Goal: Transaction & Acquisition: Purchase product/service

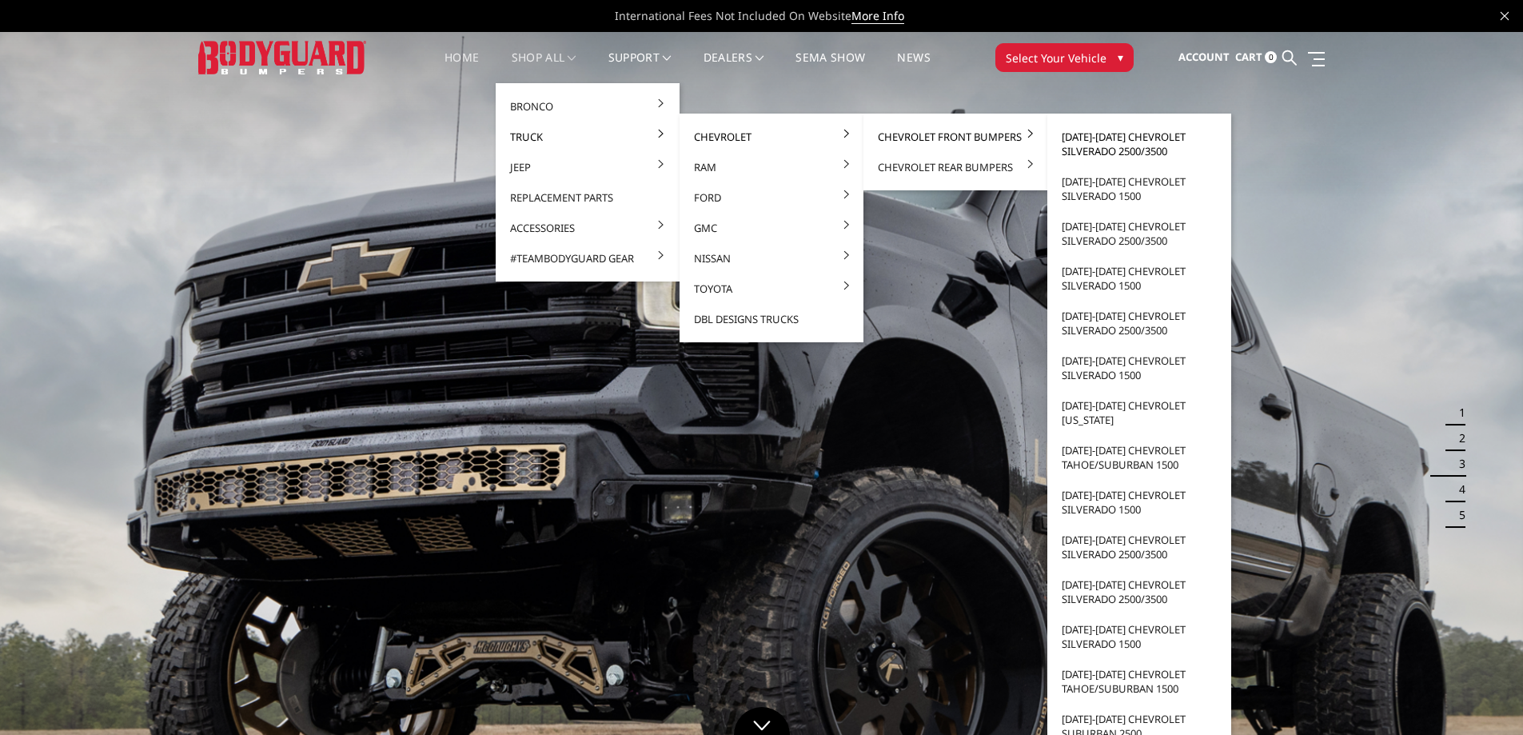
click at [1086, 149] on link "[DATE]-[DATE] Chevrolet Silverado 2500/3500" at bounding box center [1139, 144] width 171 height 45
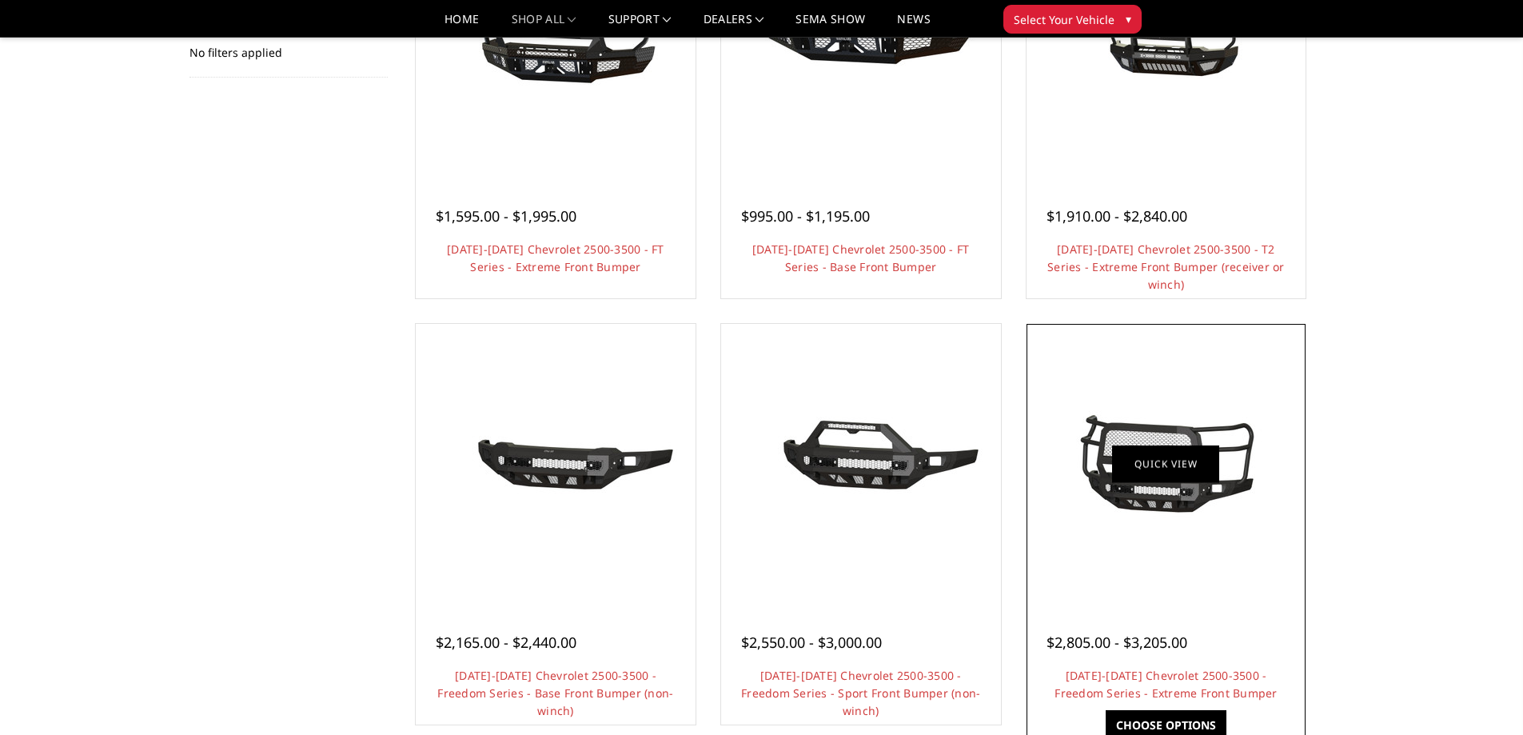
scroll to position [216, 0]
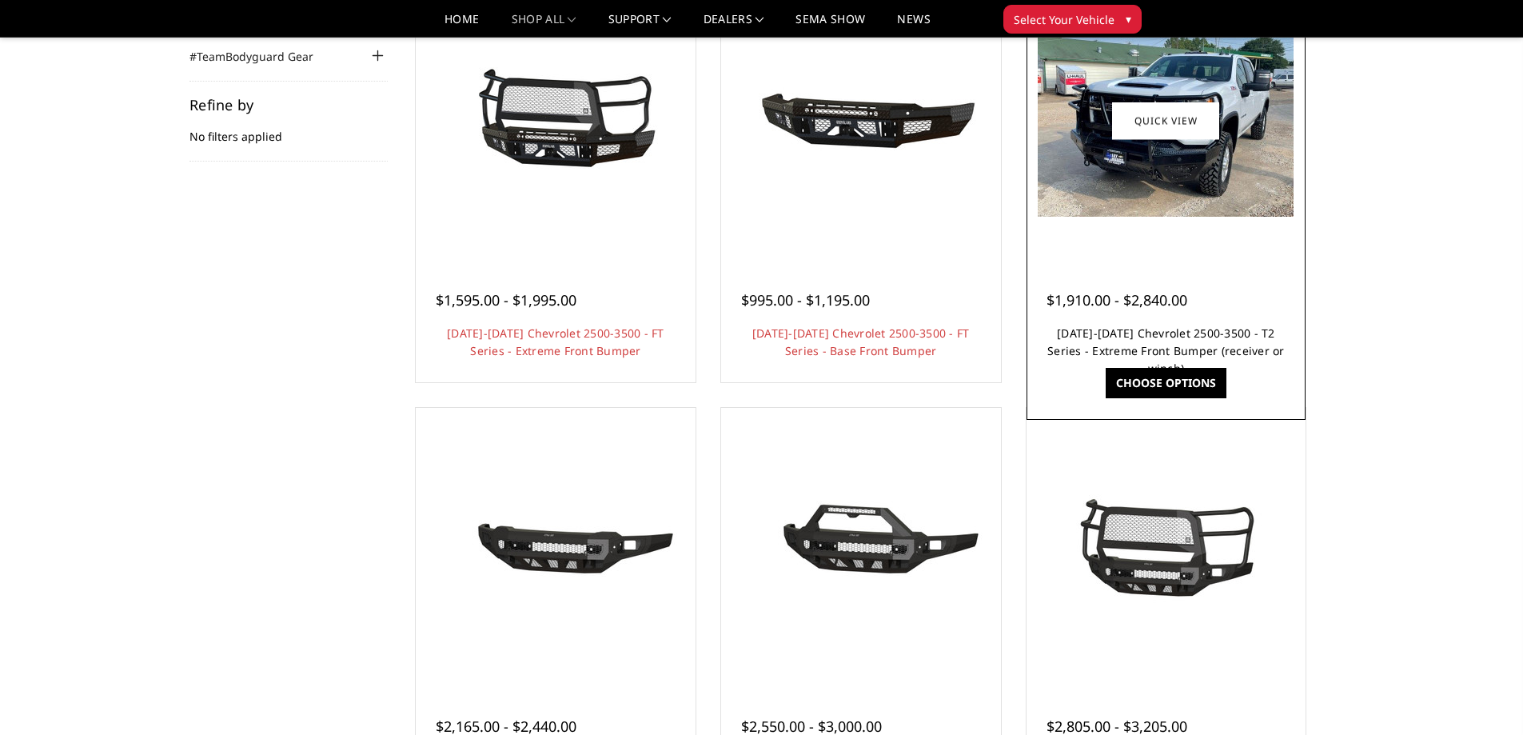
click at [1119, 339] on link "2024-2025 Chevrolet 2500-3500 - T2 Series - Extreme Front Bumper (receiver or w…" at bounding box center [1165, 350] width 237 height 50
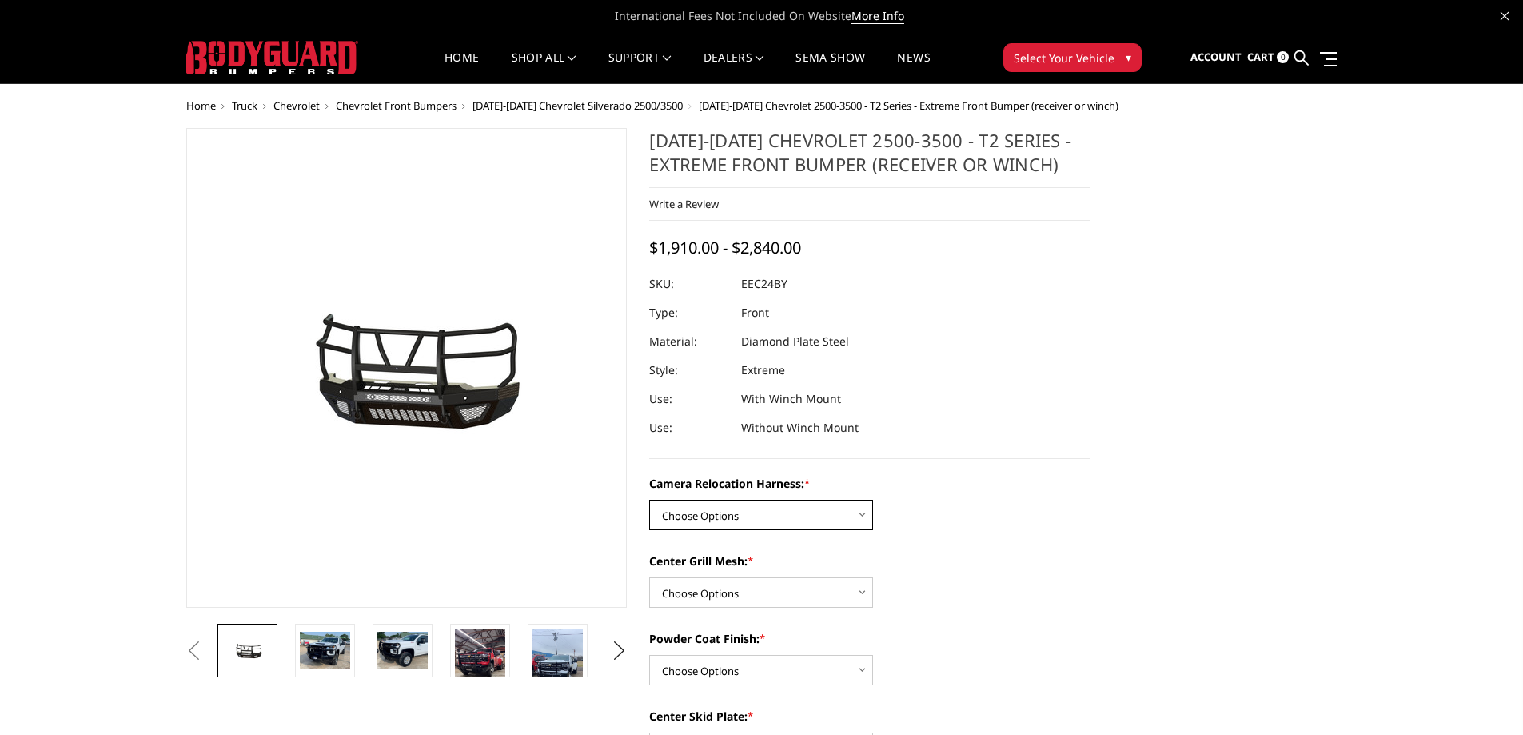
click at [833, 522] on select "Choose Options Without camera harness With camera harness" at bounding box center [761, 515] width 224 height 30
select select "3732"
click at [649, 500] on select "Choose Options Without camera harness With camera harness" at bounding box center [761, 515] width 224 height 30
click at [823, 589] on select "Choose Options Without expanded metal With expanded metal" at bounding box center [761, 592] width 224 height 30
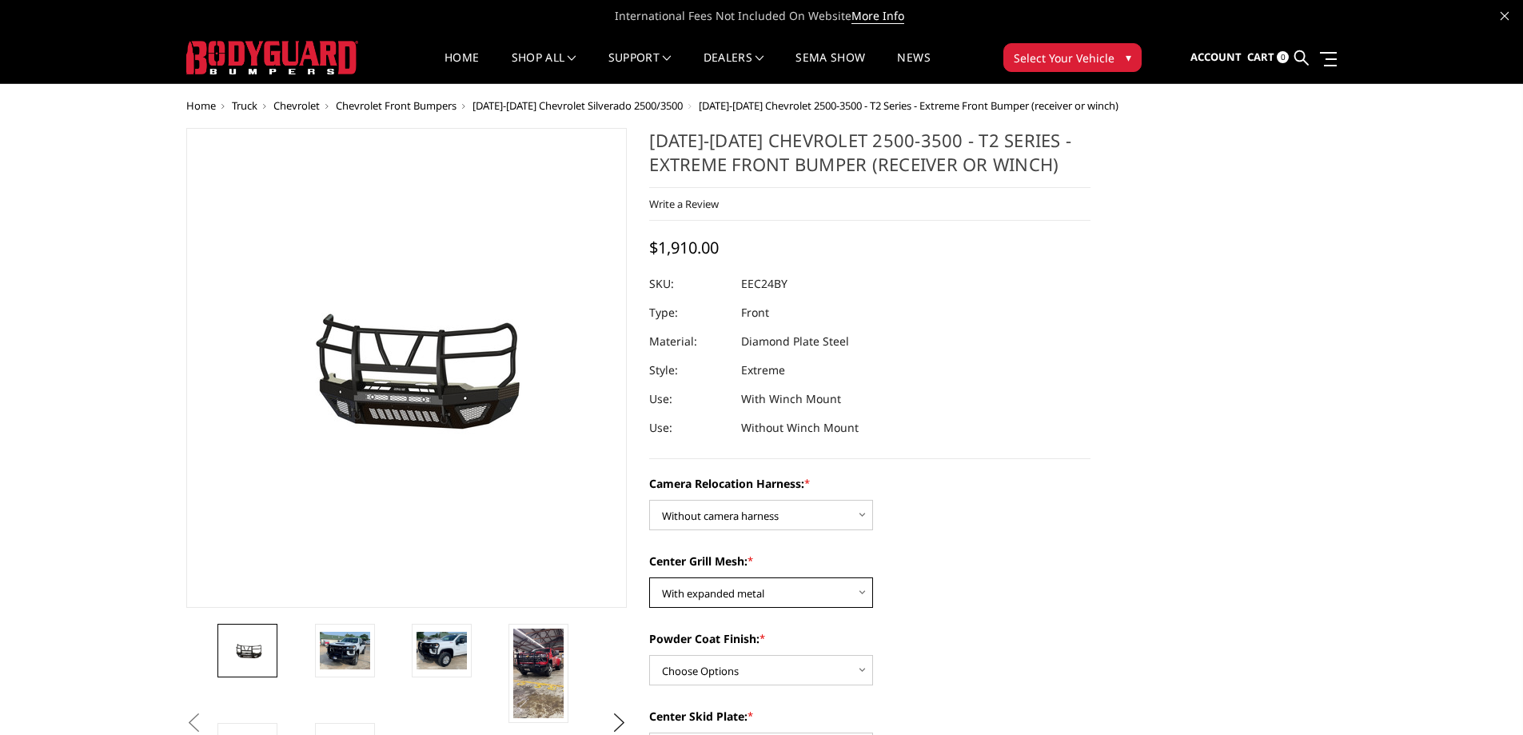
click at [649, 577] on select "Choose Options Without expanded metal With expanded metal" at bounding box center [761, 592] width 224 height 30
click at [791, 588] on select "Choose Options Without expanded metal With expanded metal" at bounding box center [761, 592] width 224 height 30
select select "3730"
click at [649, 577] on select "Choose Options Without expanded metal With expanded metal" at bounding box center [761, 592] width 224 height 30
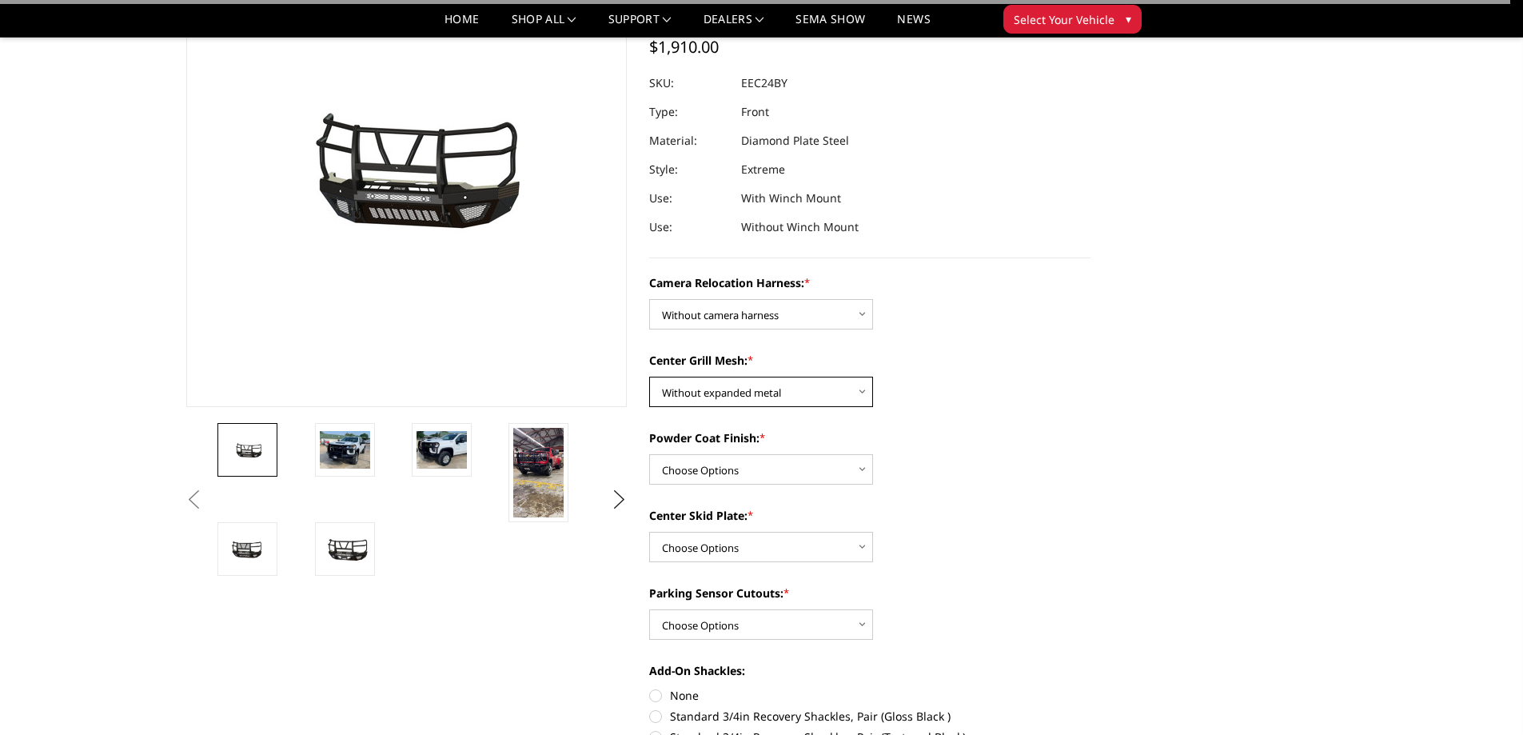
scroll to position [160, 0]
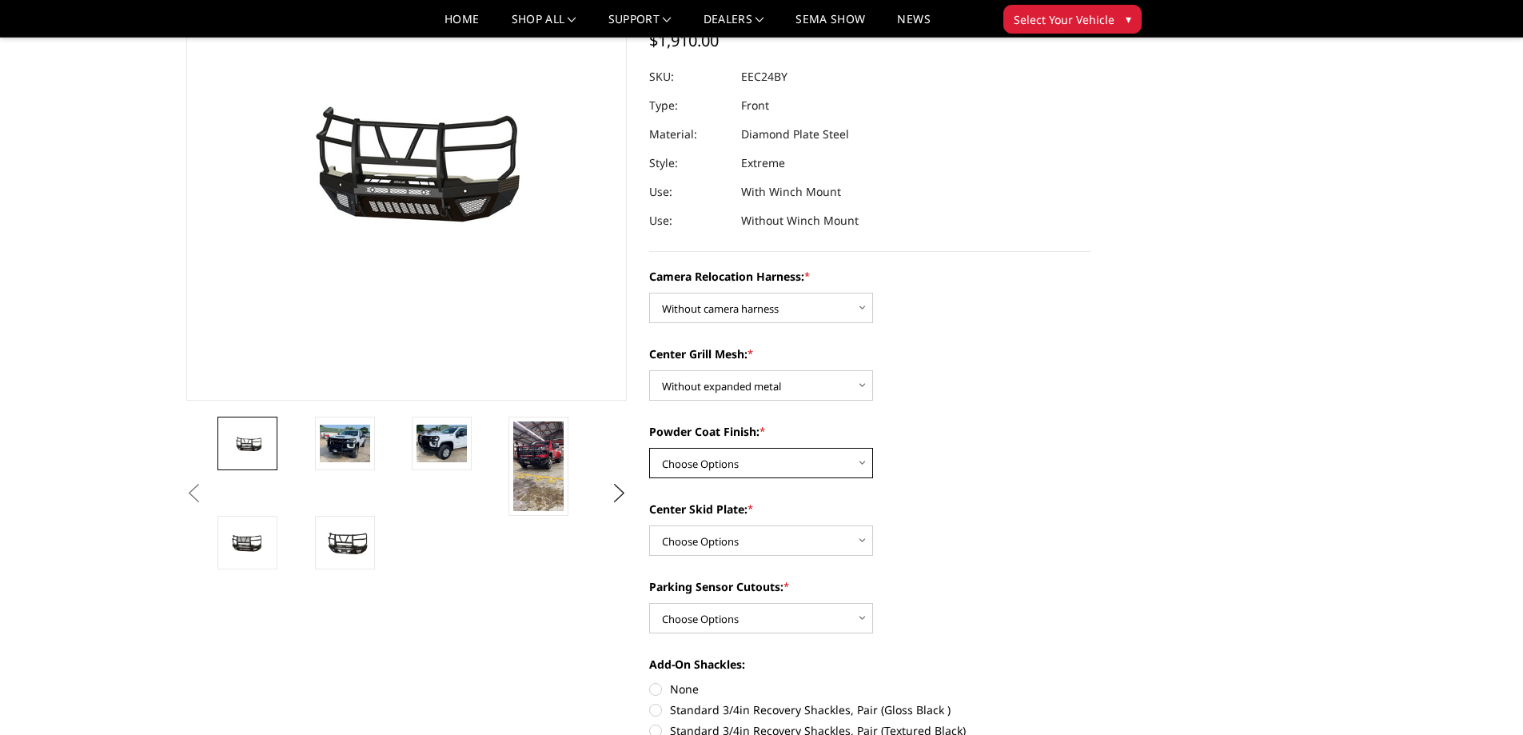
click at [747, 461] on select "Choose Options Textured Black Powder Coat Gloss Black Powder Coat Bare Metal" at bounding box center [761, 463] width 224 height 30
select select "3727"
click at [649, 448] on select "Choose Options Textured Black Powder Coat Gloss Black Powder Coat Bare Metal" at bounding box center [761, 463] width 224 height 30
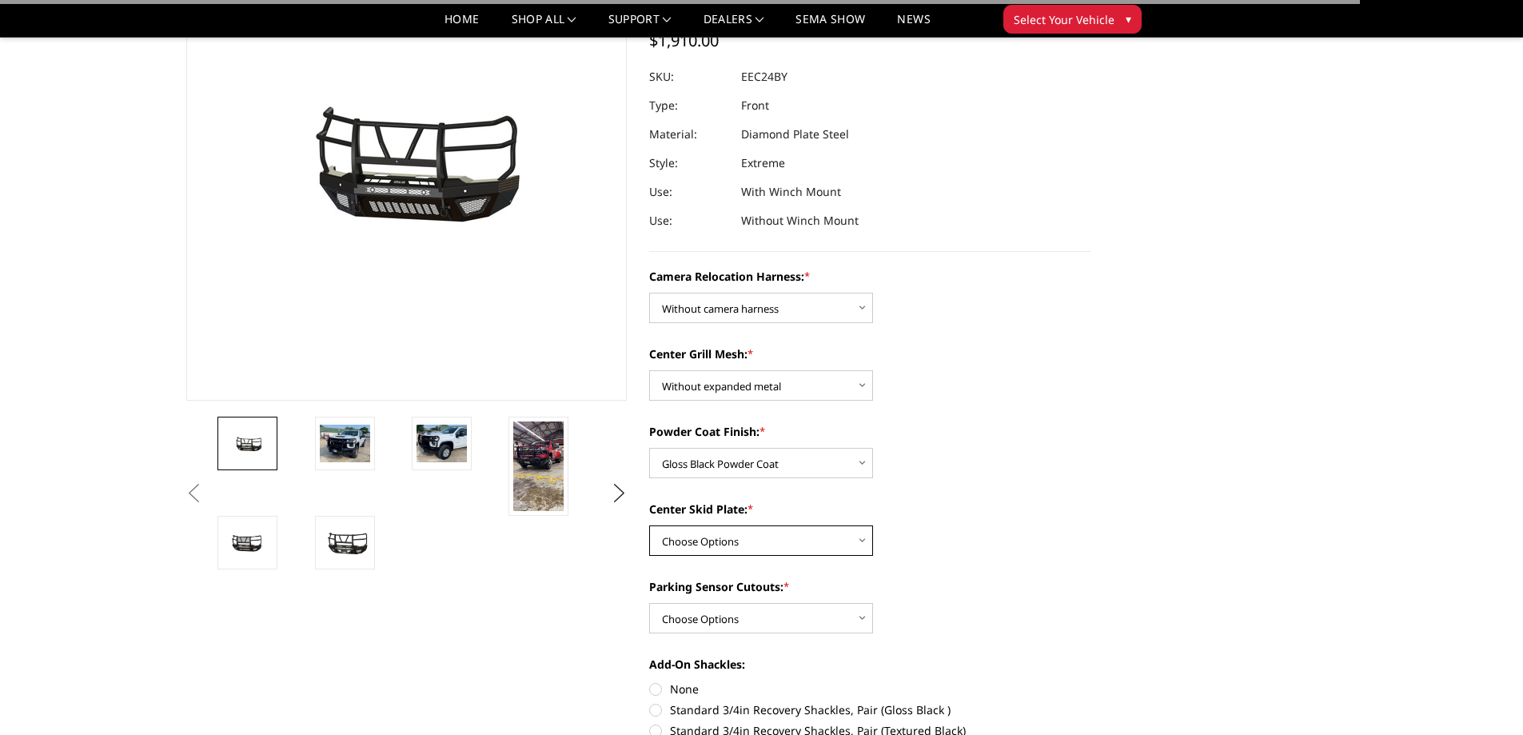
click at [747, 536] on select "Choose Options Winch Mount Skid Plate Standard Skid Plate (included) 2" Receive…" at bounding box center [761, 540] width 224 height 30
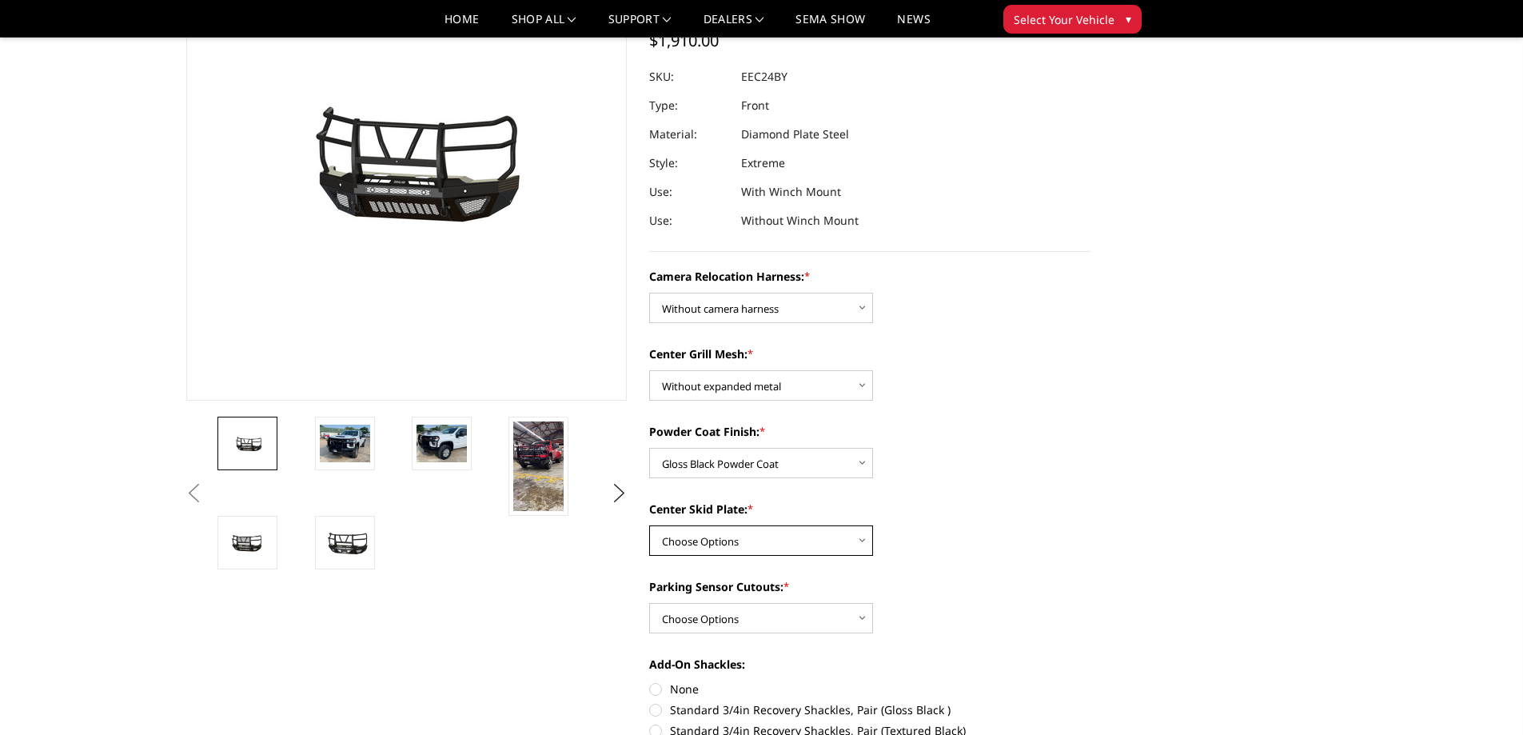
select select "3725"
click at [649, 525] on select "Choose Options Winch Mount Skid Plate Standard Skid Plate (included) 2" Receive…" at bounding box center [761, 540] width 224 height 30
click at [756, 611] on select "Choose Options Yes - With Parking Sensor Cutouts" at bounding box center [761, 618] width 224 height 30
click at [649, 603] on select "Choose Options Yes - With Parking Sensor Cutouts" at bounding box center [761, 618] width 224 height 30
click at [743, 627] on select "Choose Options Yes - With Parking Sensor Cutouts" at bounding box center [761, 618] width 224 height 30
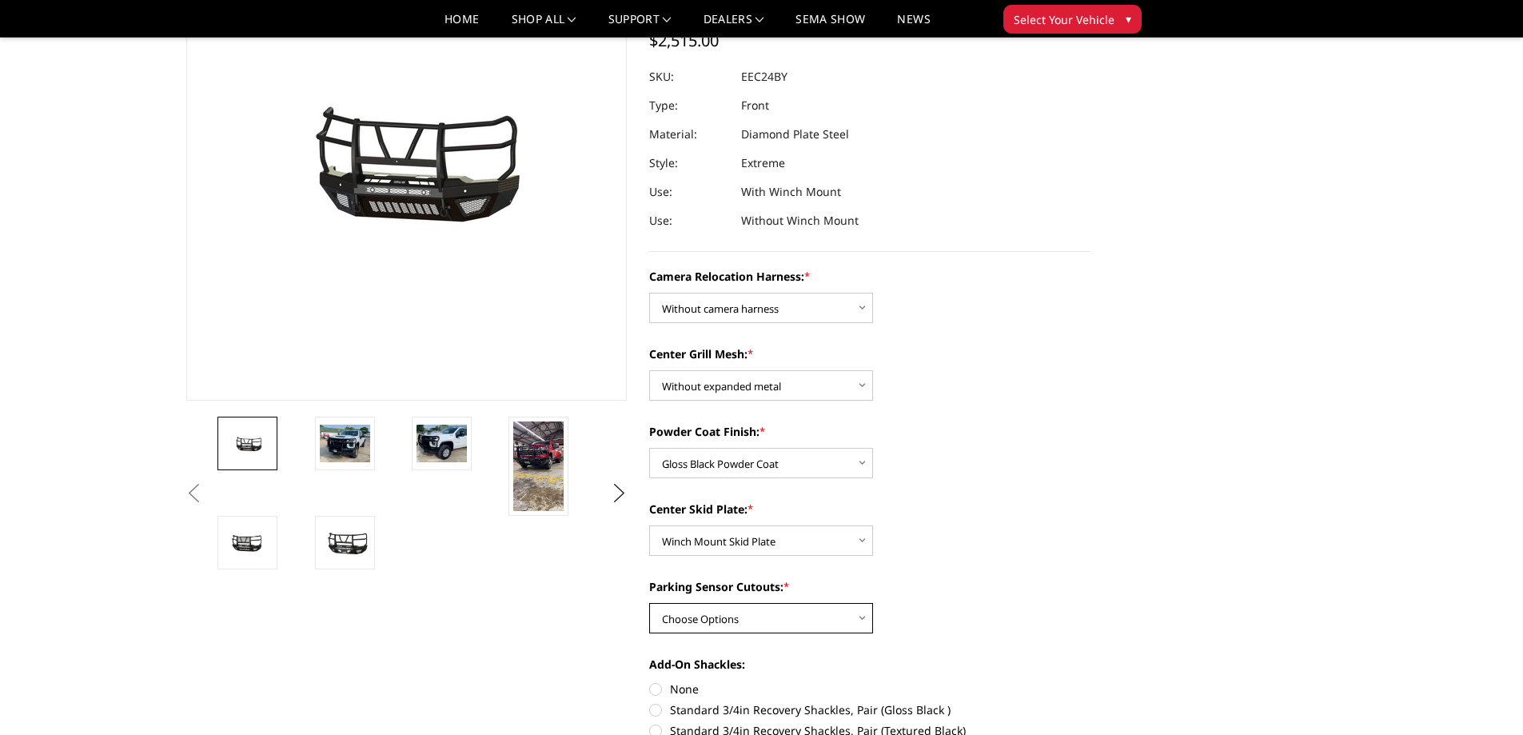
select select "3722"
click at [649, 603] on select "Choose Options Yes - With Parking Sensor Cutouts" at bounding box center [761, 618] width 224 height 30
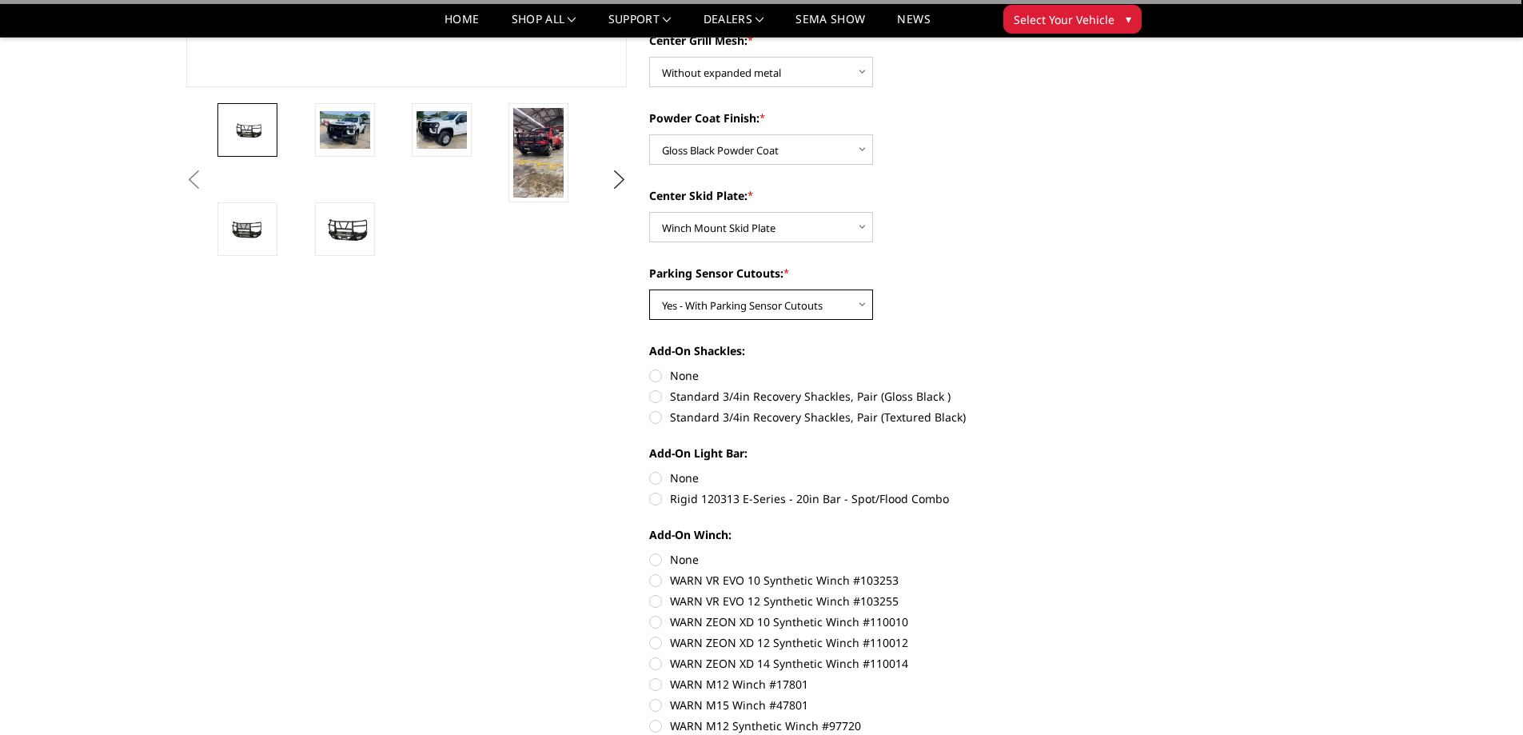
scroll to position [480, 0]
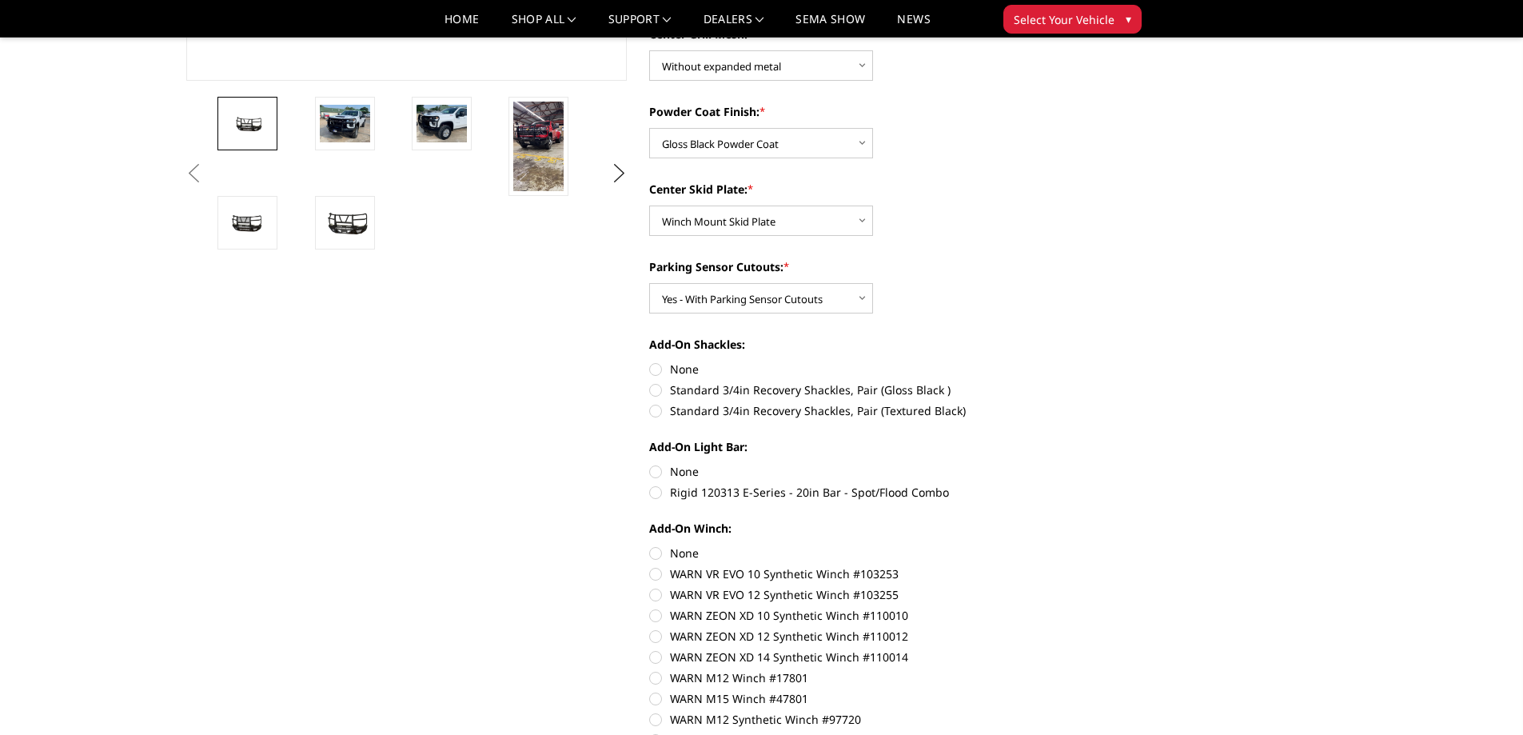
click at [655, 386] on label "Standard 3/4in Recovery Shackles, Pair (Gloss Black )" at bounding box center [869, 389] width 441 height 17
click at [1090, 361] on input "Standard 3/4in Recovery Shackles, Pair (Gloss Black )" at bounding box center [1090, 361] width 1 height 1
radio input "true"
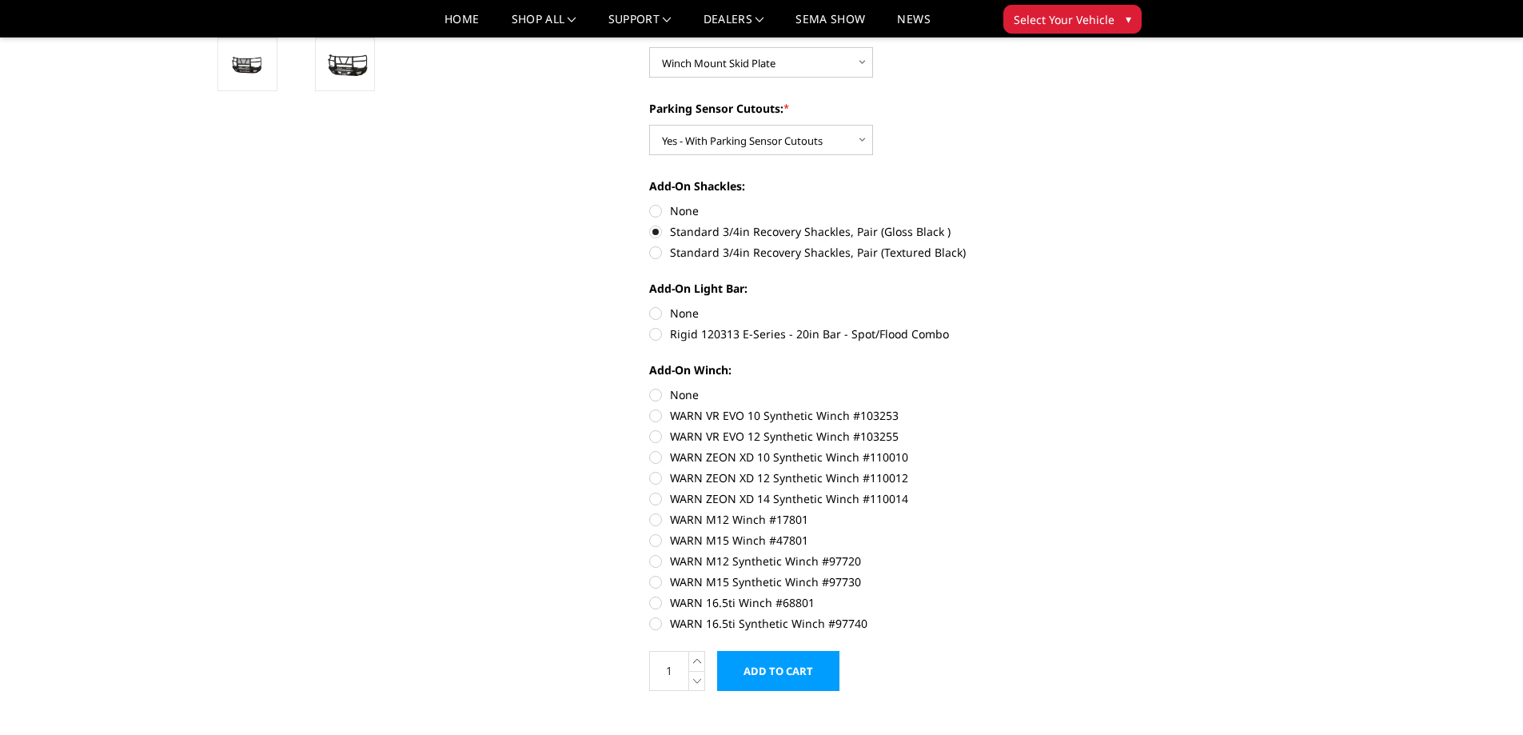
scroll to position [639, 0]
click at [661, 497] on label "WARN ZEON XD 14 Synthetic Winch #110014" at bounding box center [869, 496] width 441 height 17
click at [1090, 468] on input "WARN ZEON XD 14 Synthetic Winch #110014" at bounding box center [1090, 468] width 1 height 1
radio input "true"
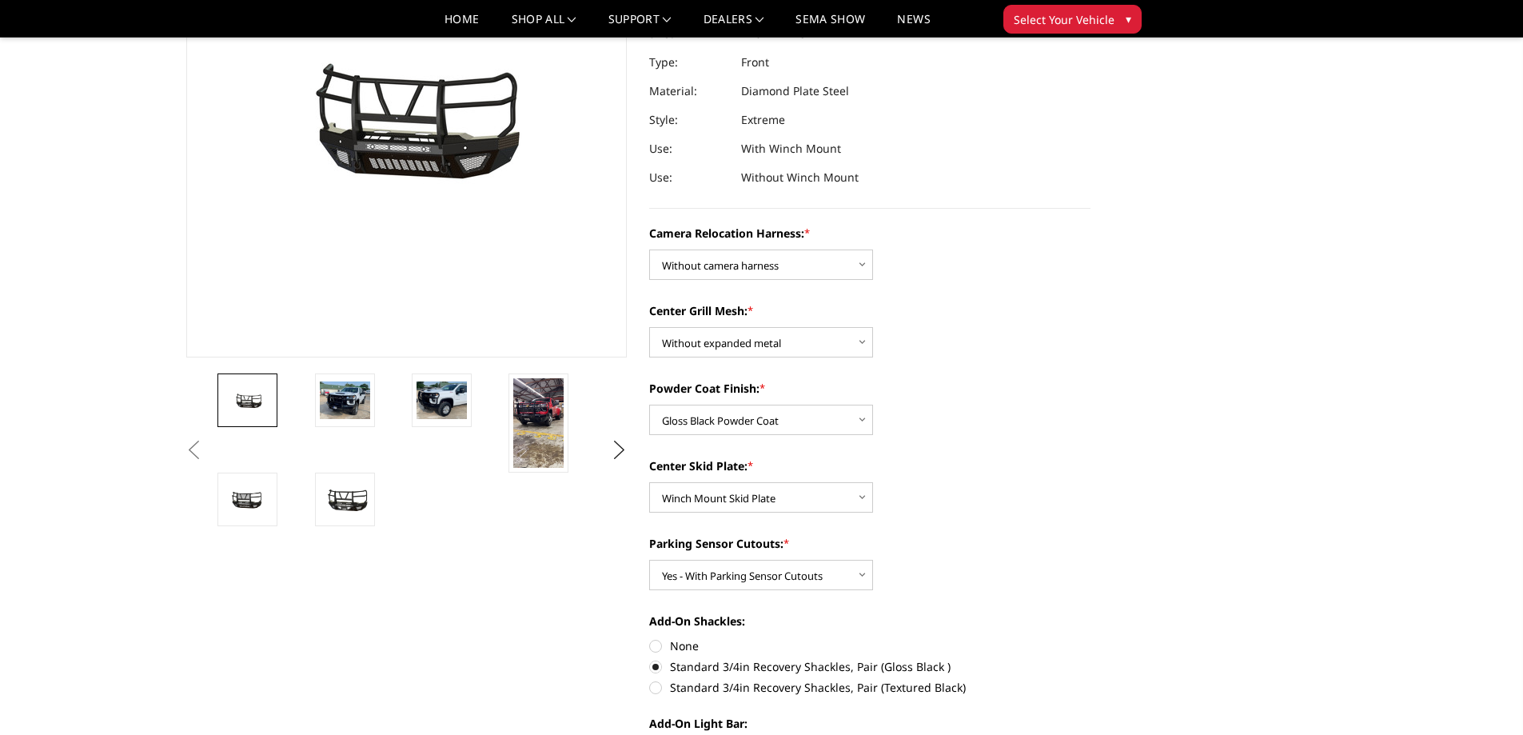
scroll to position [62, 0]
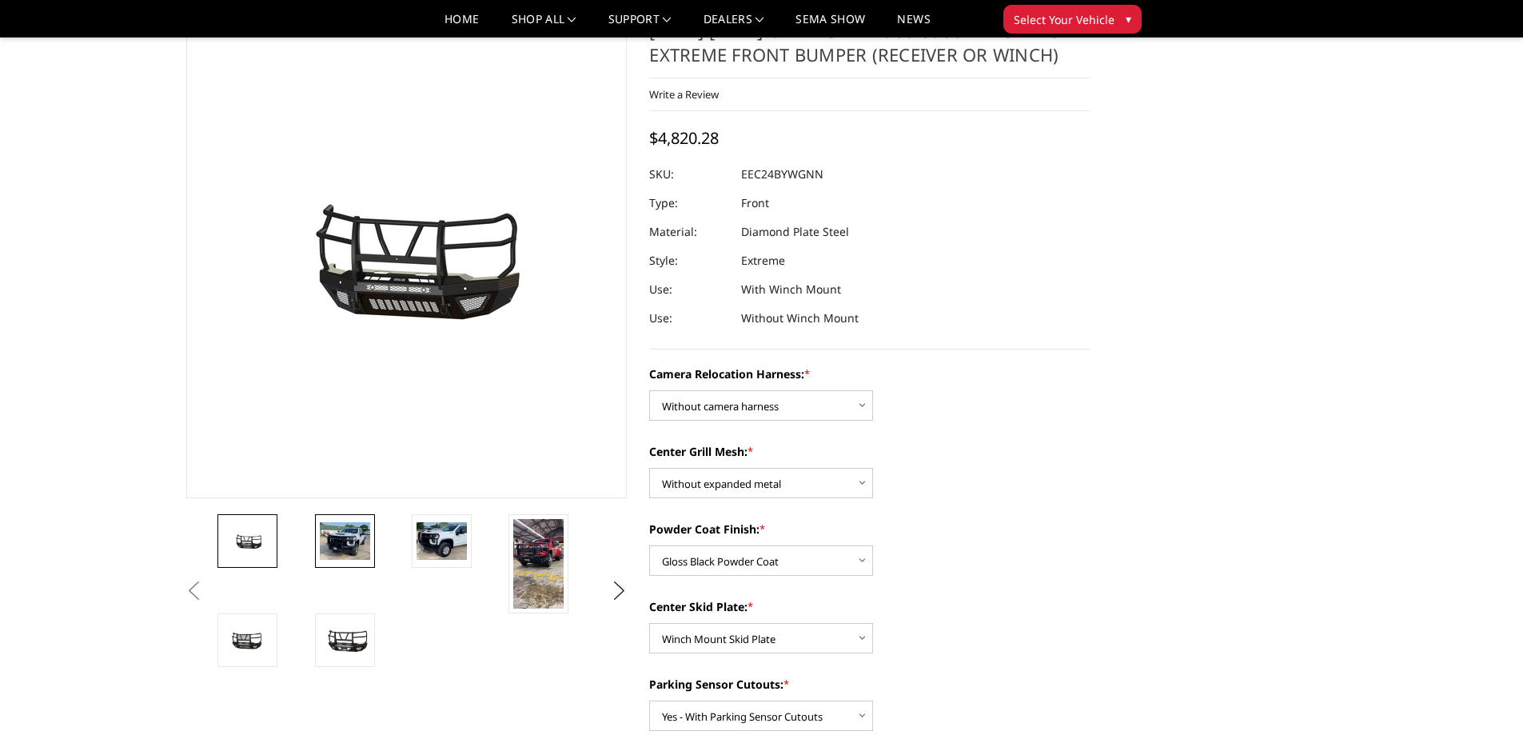
click at [349, 539] on img at bounding box center [345, 541] width 50 height 38
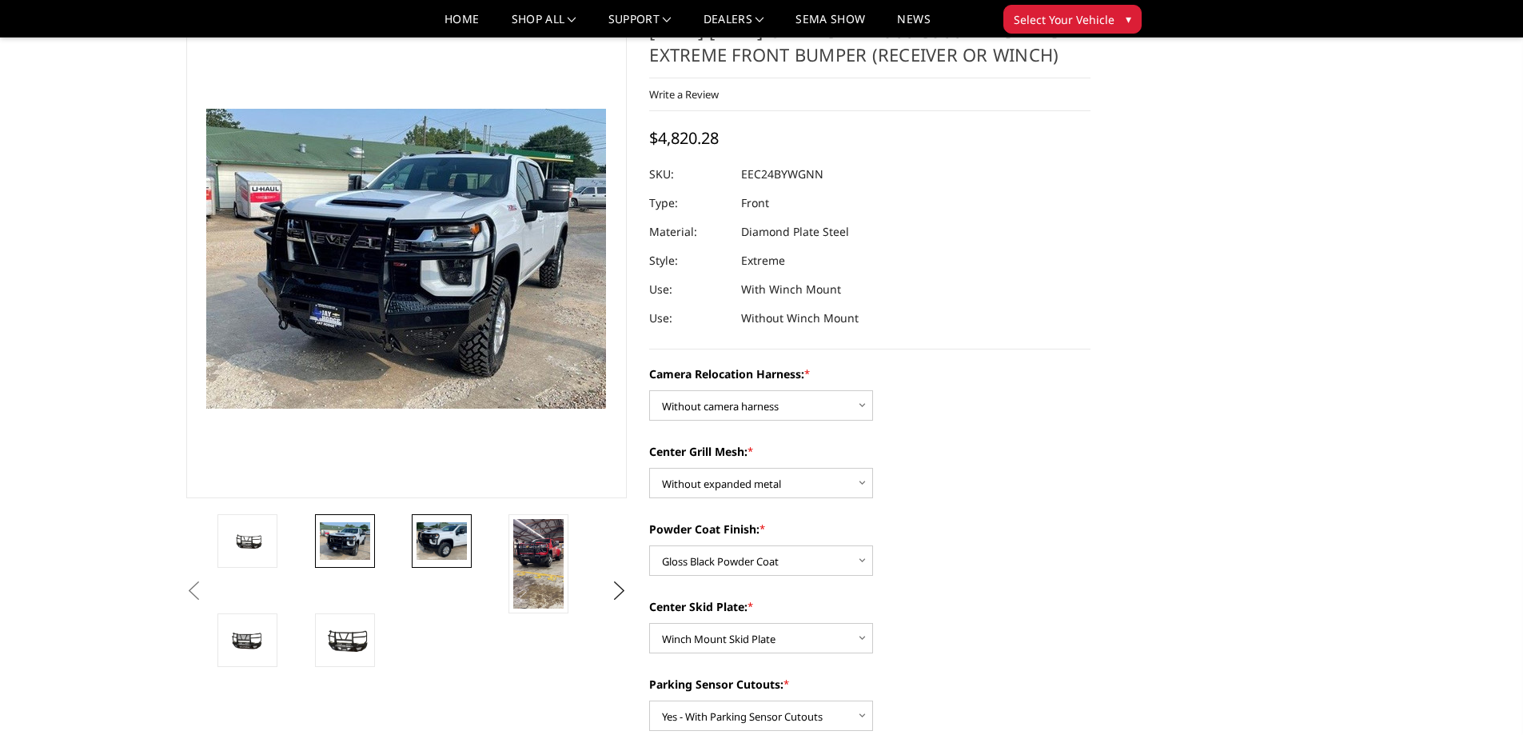
click at [464, 540] on img at bounding box center [441, 541] width 50 height 38
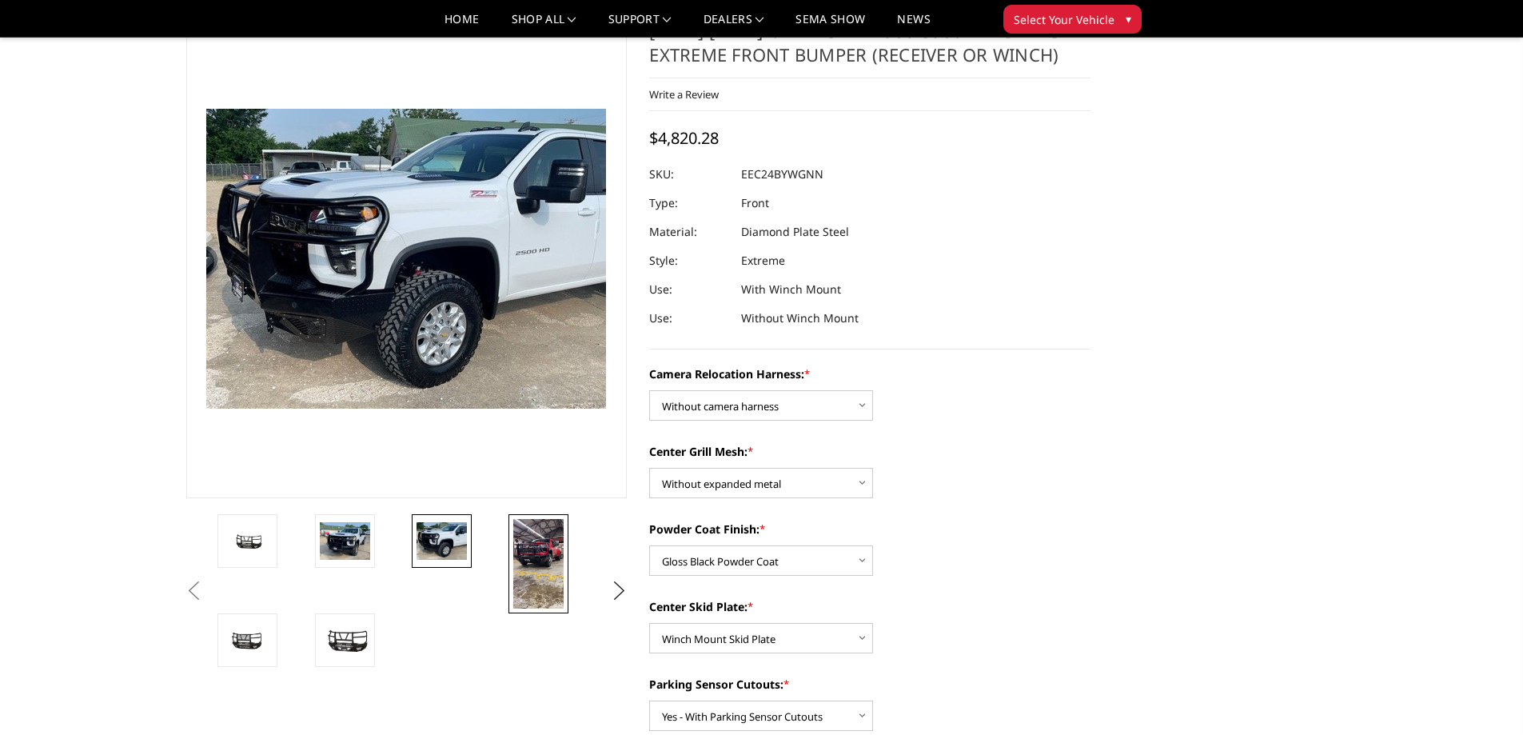
click at [554, 543] on img at bounding box center [538, 564] width 50 height 90
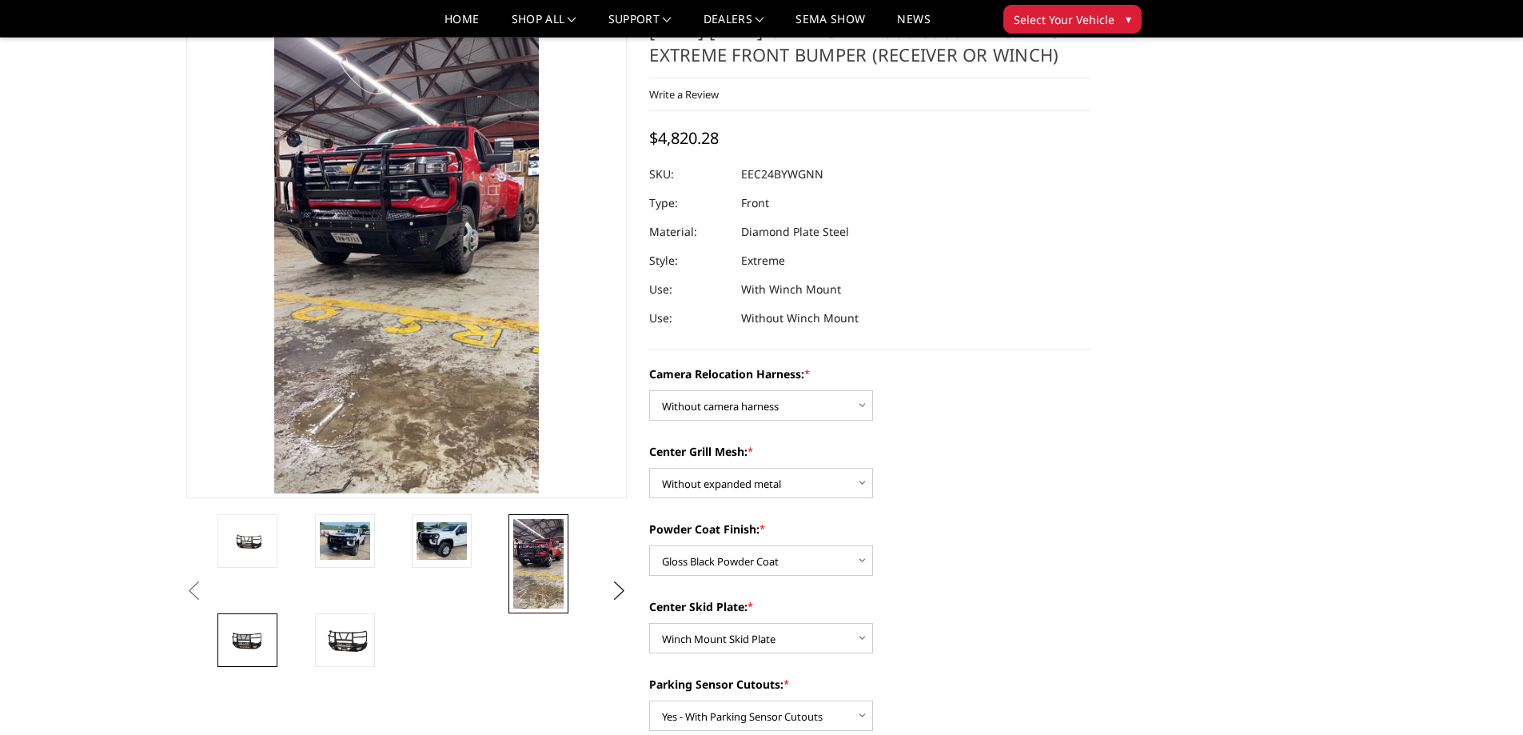
click at [248, 631] on img at bounding box center [247, 640] width 50 height 26
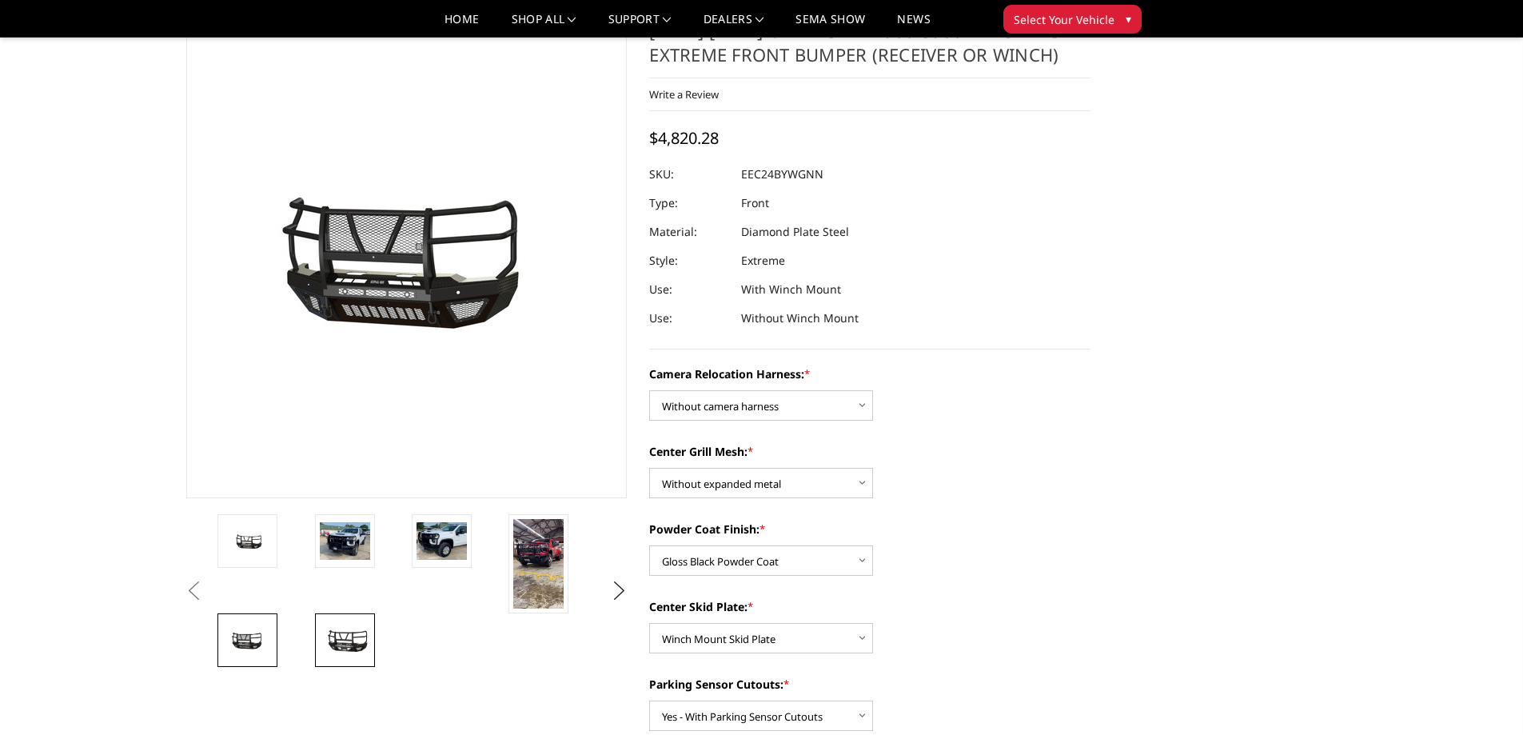
click at [342, 642] on img at bounding box center [345, 640] width 50 height 28
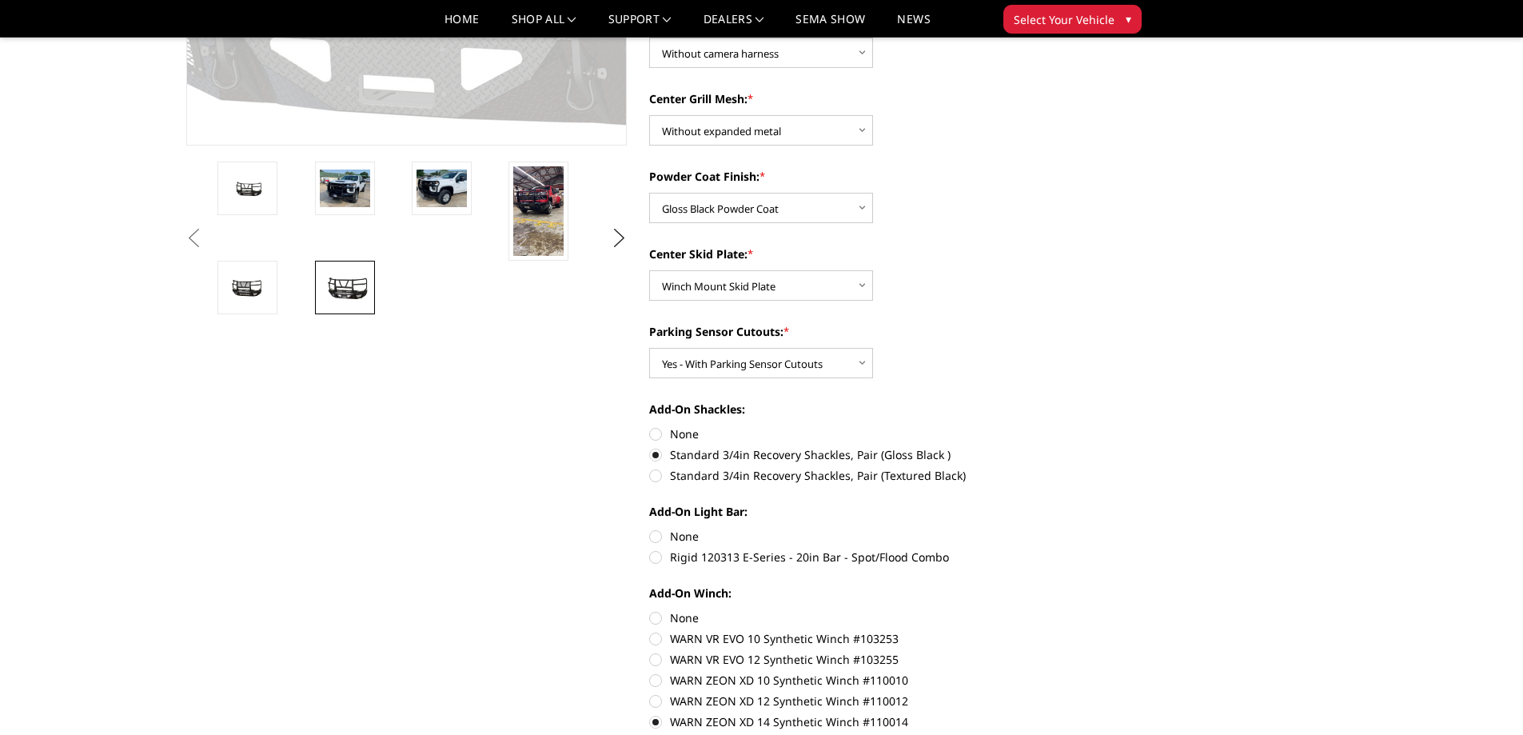
scroll to position [302, 0]
